Goal: Transaction & Acquisition: Book appointment/travel/reservation

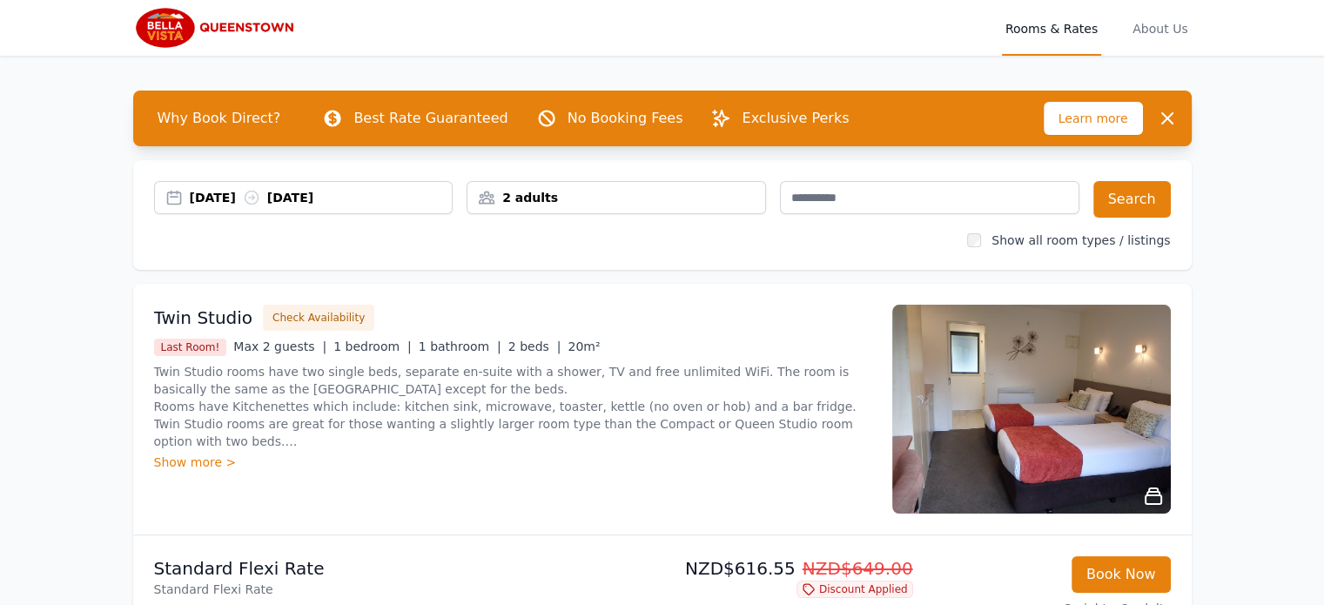
drag, startPoint x: 0, startPoint y: 0, endPoint x: 232, endPoint y: 202, distance: 307.9
click at [232, 202] on div "[DATE] [DATE]" at bounding box center [321, 197] width 263 height 17
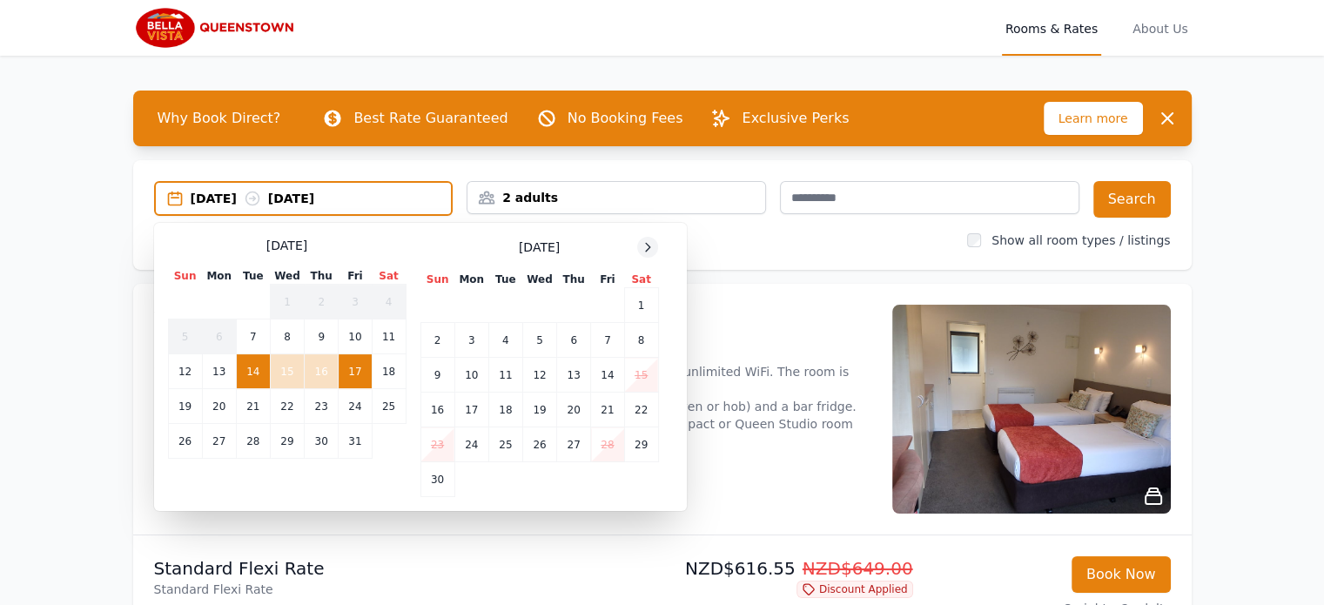
click at [647, 246] on icon at bounding box center [648, 247] width 14 height 14
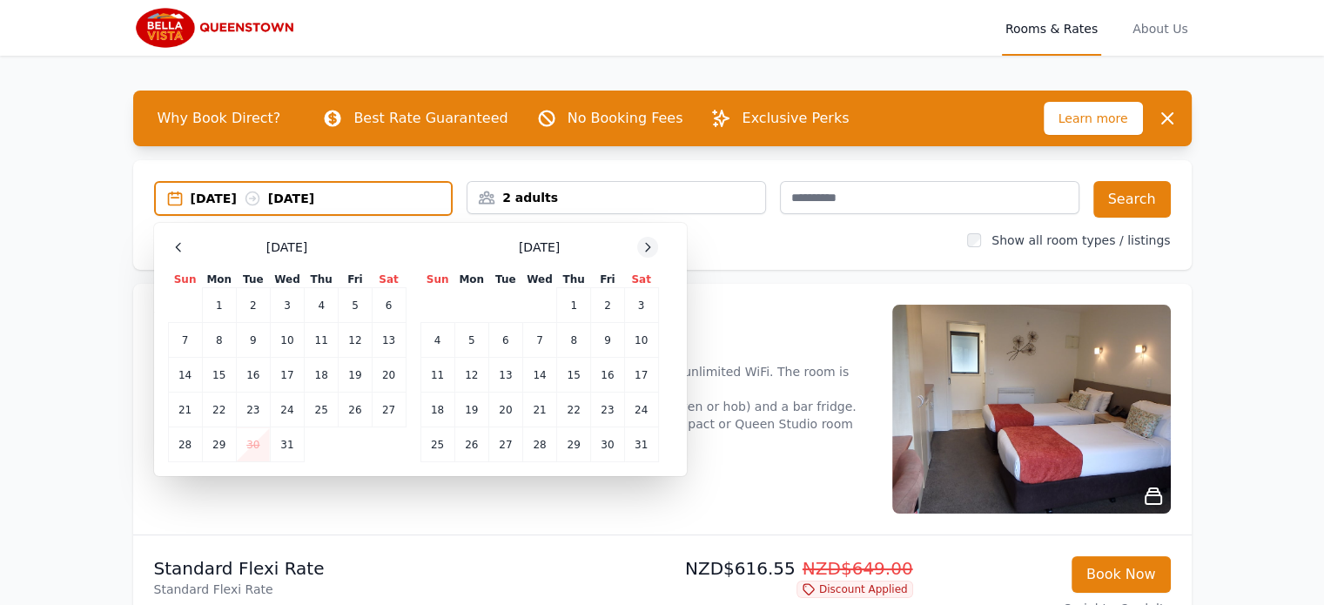
click at [647, 246] on icon at bounding box center [648, 247] width 14 height 14
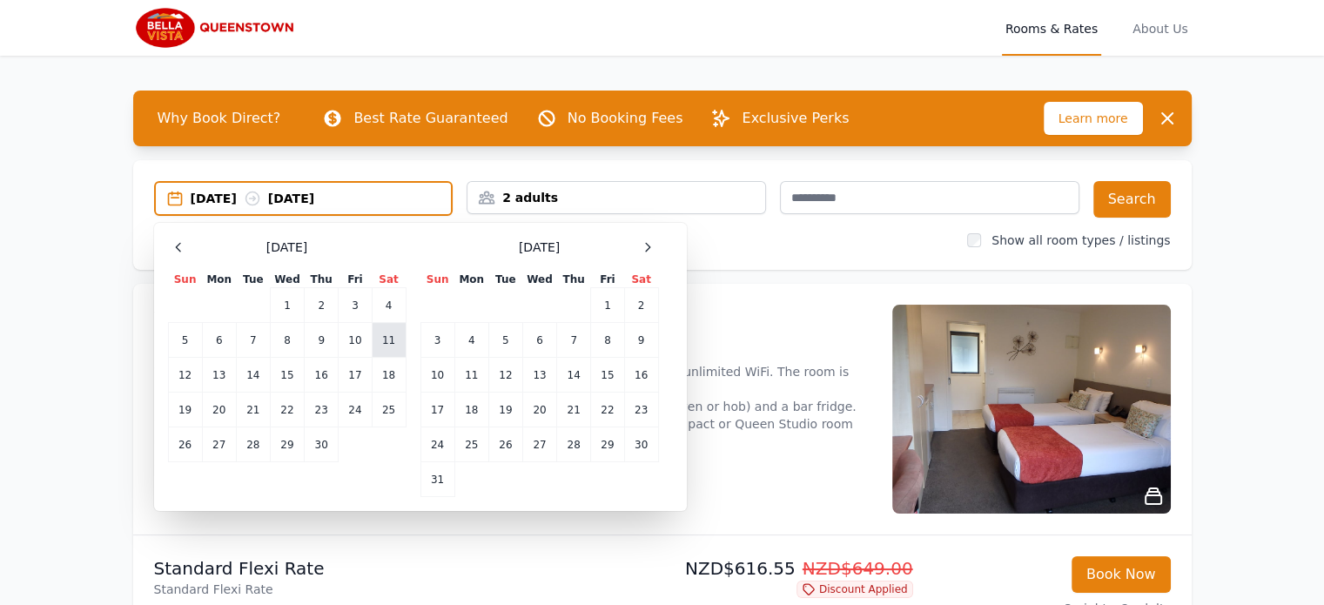
click at [386, 342] on td "11" at bounding box center [389, 340] width 34 height 35
click at [225, 373] on td "13" at bounding box center [219, 375] width 34 height 35
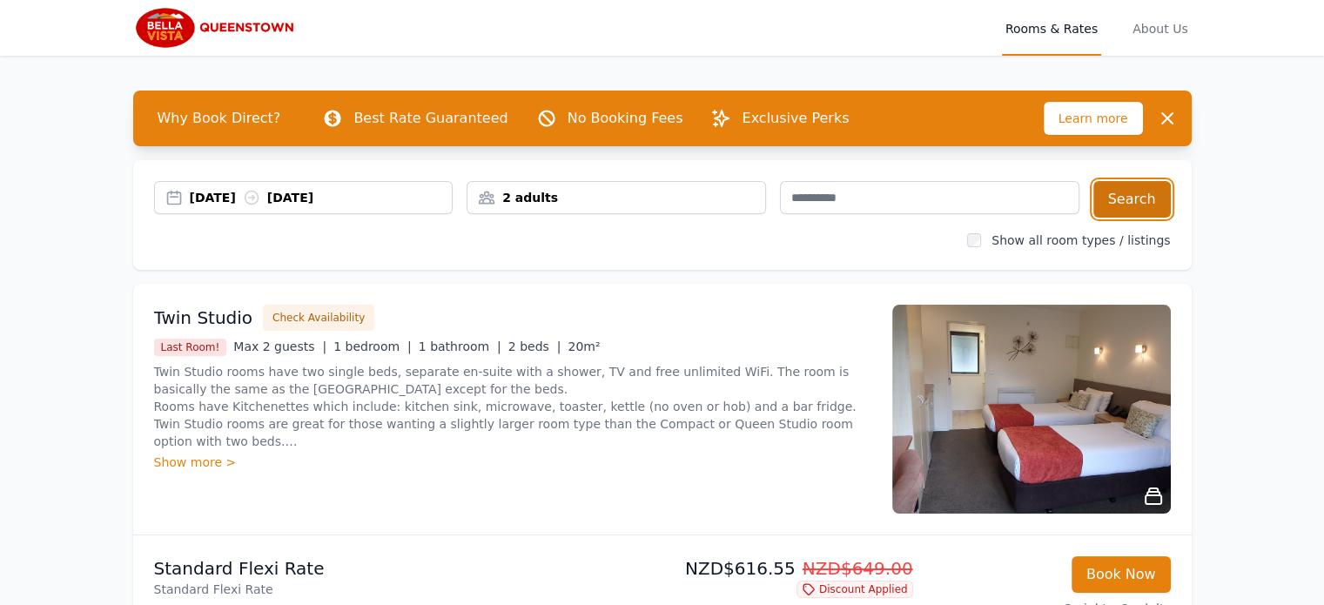
click at [1139, 208] on button "Search" at bounding box center [1131, 199] width 77 height 37
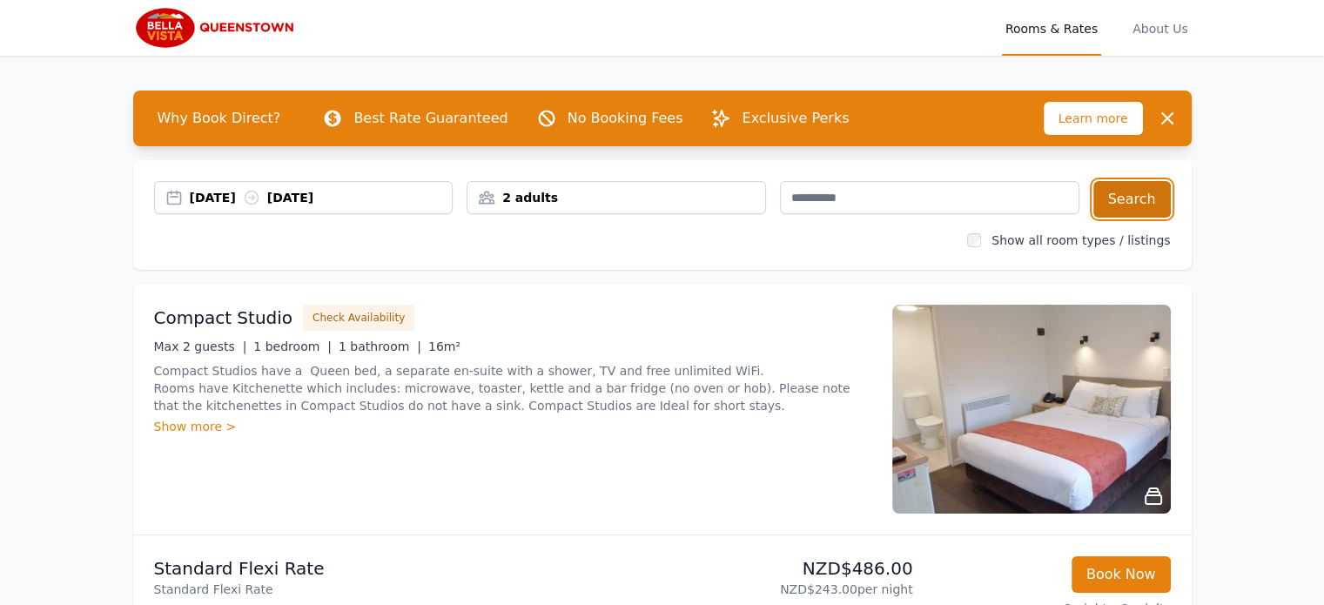
click at [1122, 195] on button "Search" at bounding box center [1131, 199] width 77 height 37
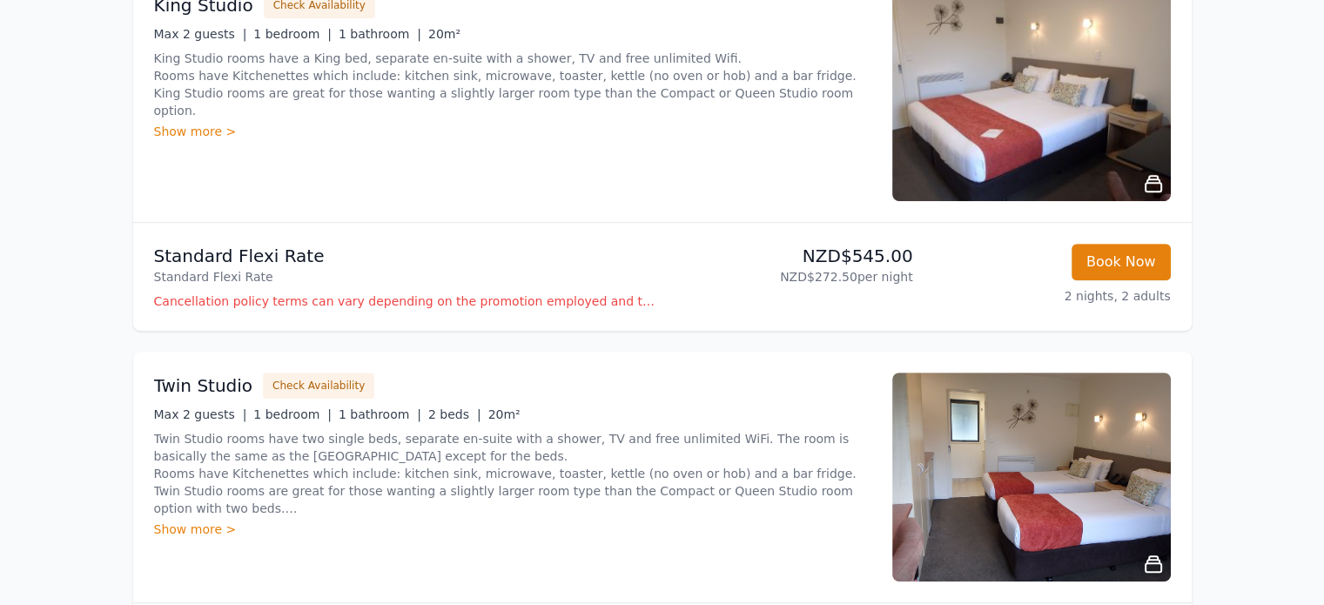
scroll to position [696, 0]
